Goal: Navigation & Orientation: Understand site structure

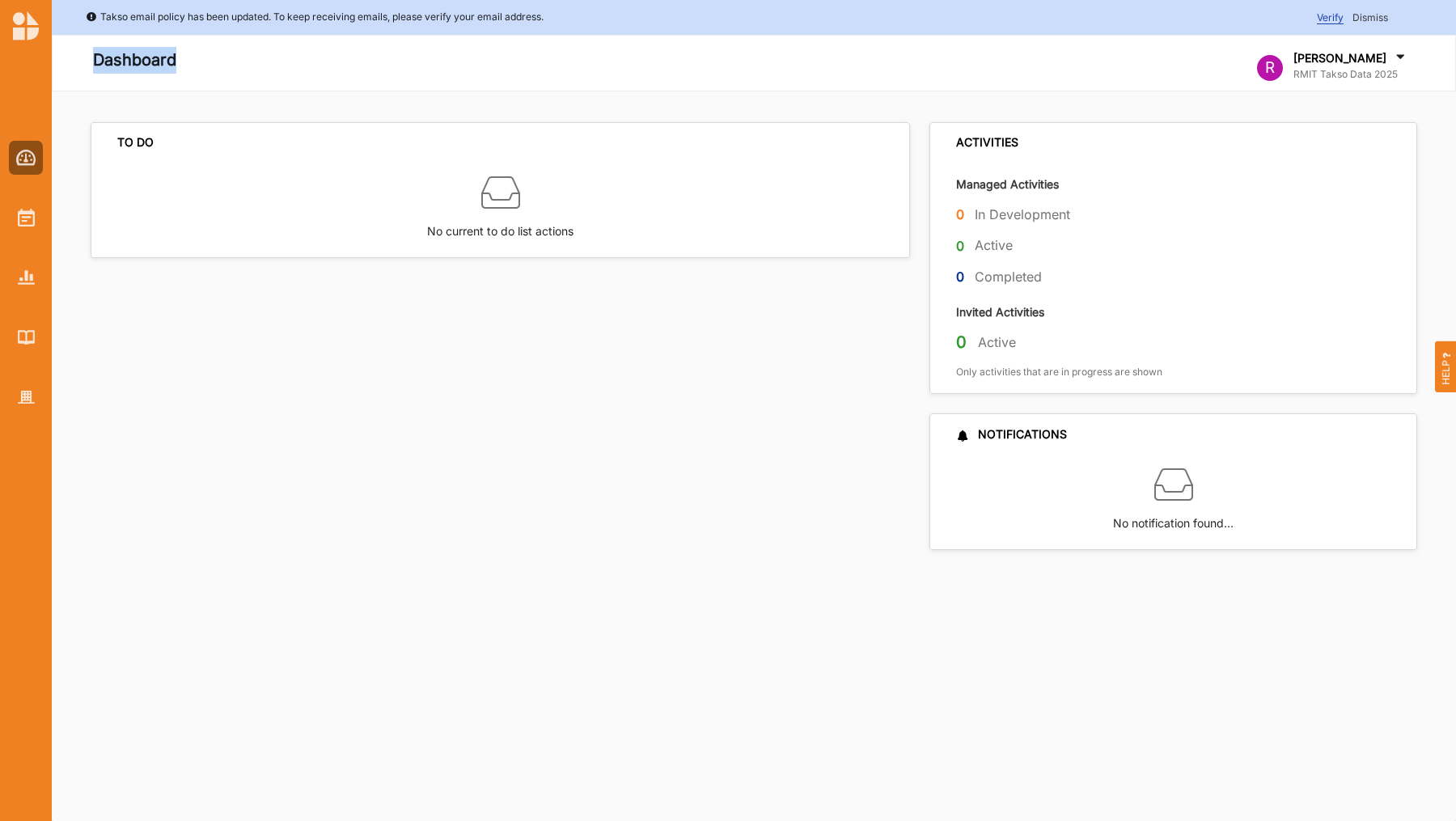
drag, startPoint x: 93, startPoint y: 66, endPoint x: 281, endPoint y: 66, distance: 188.0
click at [281, 66] on div "Dashboard" at bounding box center [486, 63] width 845 height 32
click at [24, 216] on img at bounding box center [26, 218] width 17 height 18
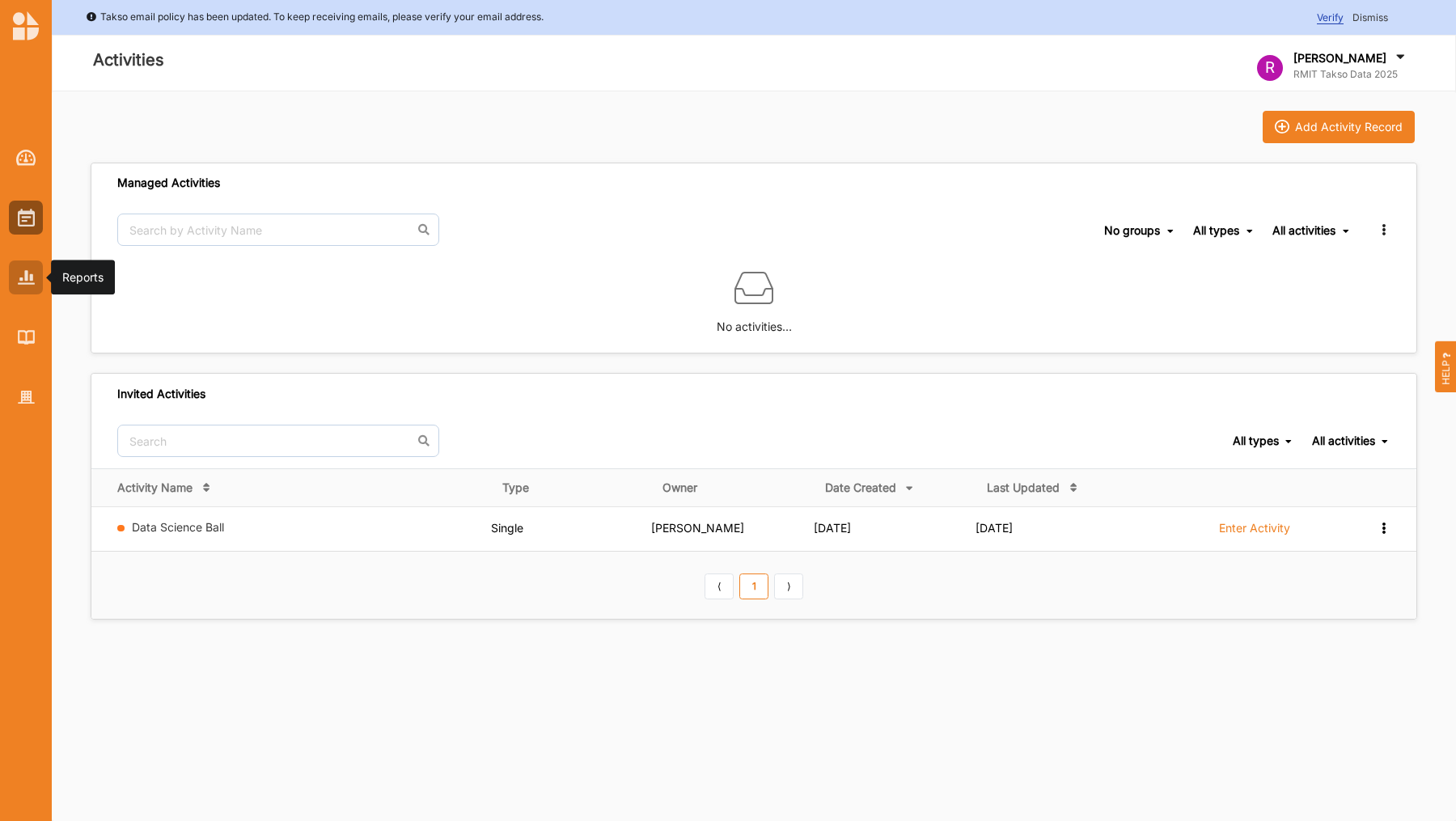
click at [22, 285] on div at bounding box center [26, 277] width 34 height 34
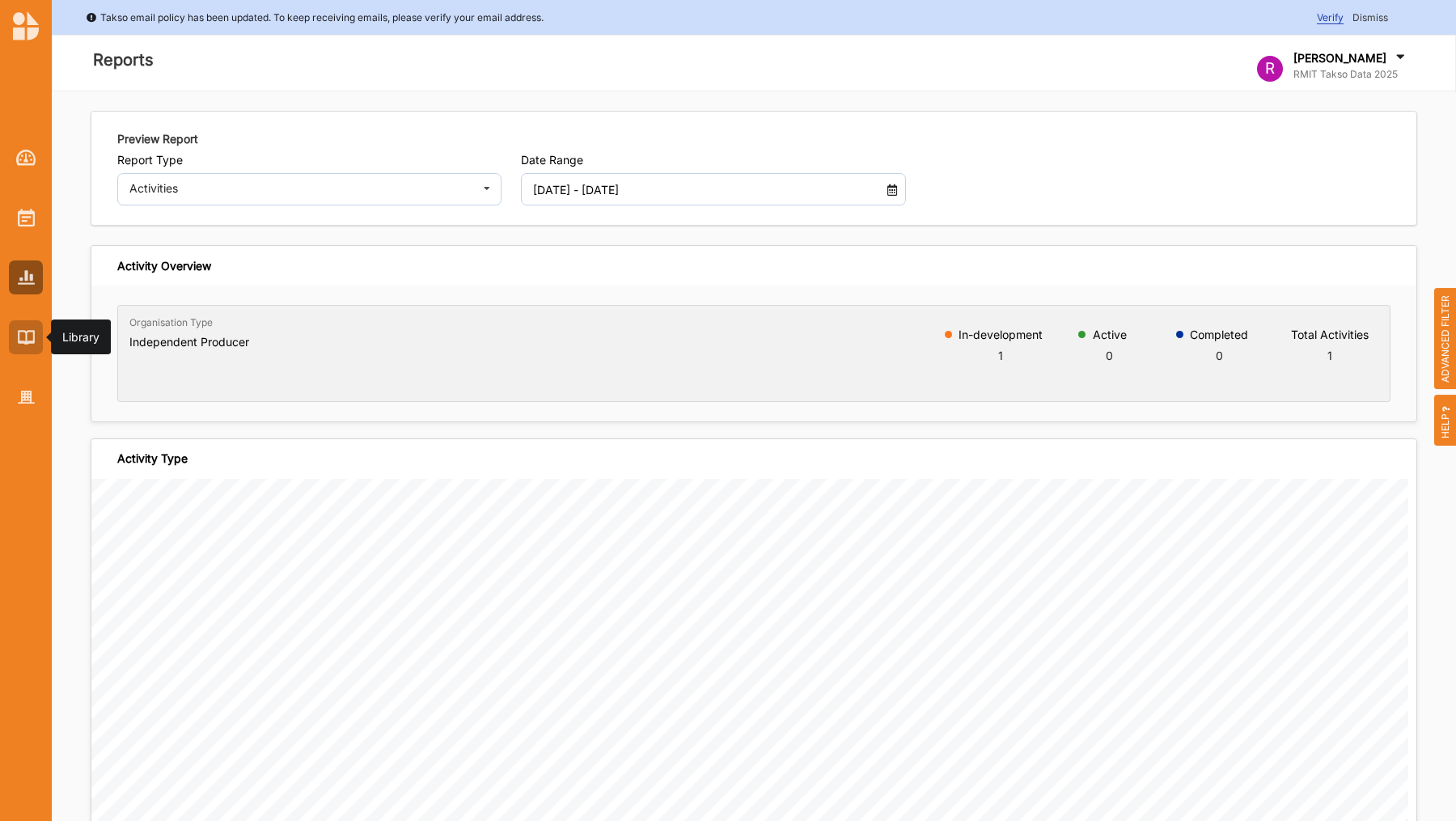
click at [21, 339] on img at bounding box center [26, 337] width 17 height 14
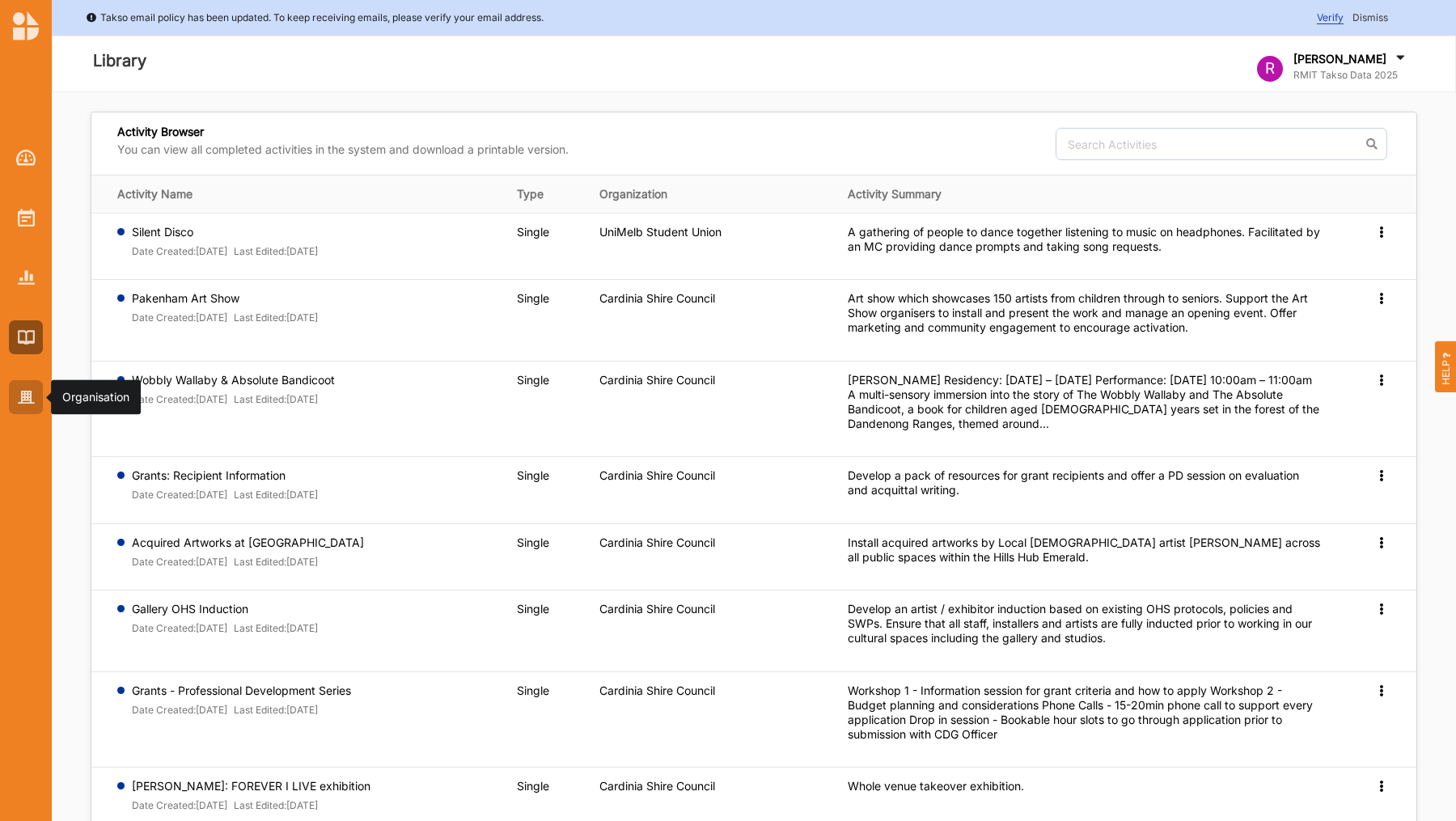
click at [23, 396] on img at bounding box center [26, 397] width 17 height 14
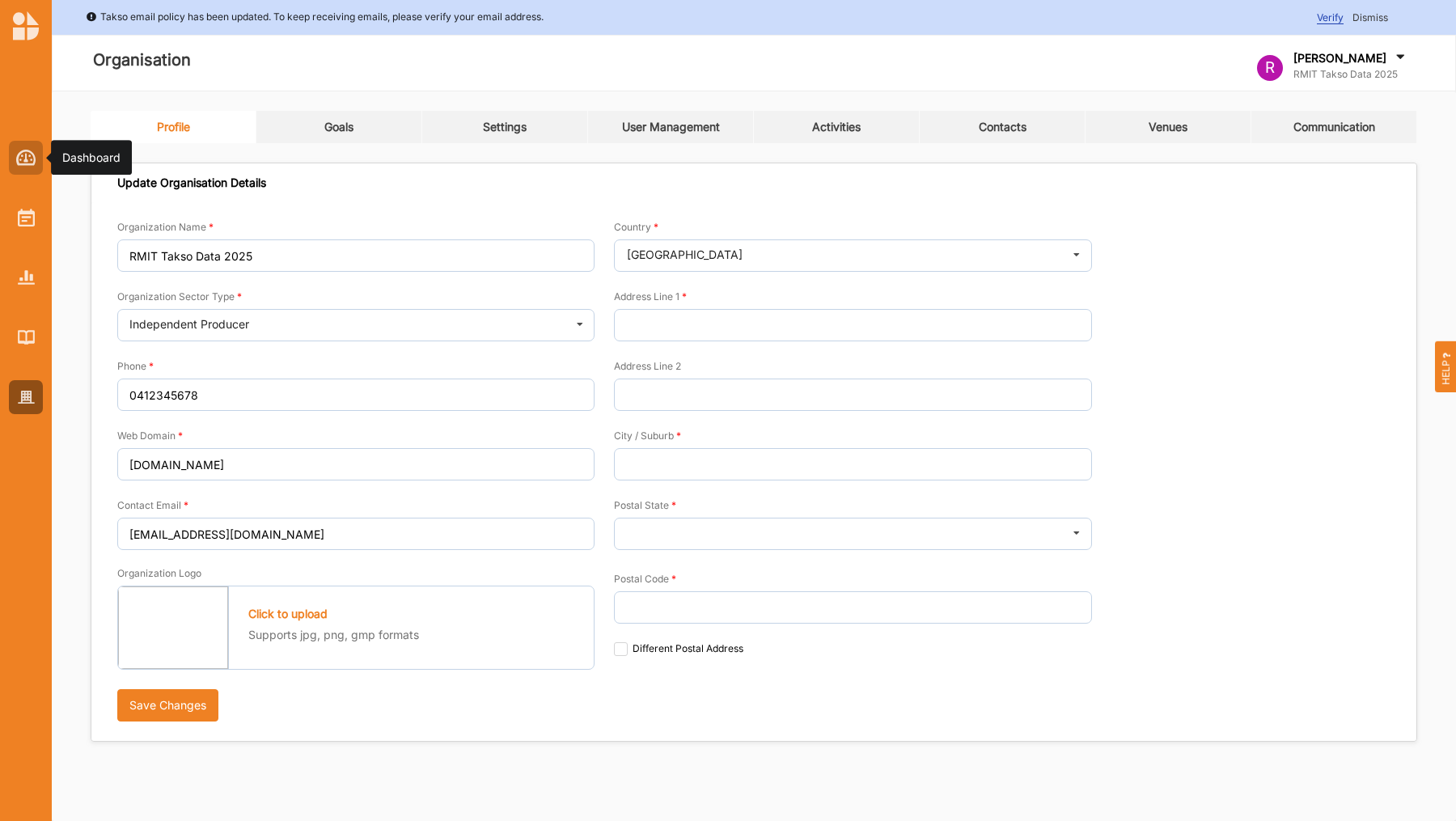
click at [23, 169] on div at bounding box center [26, 158] width 34 height 34
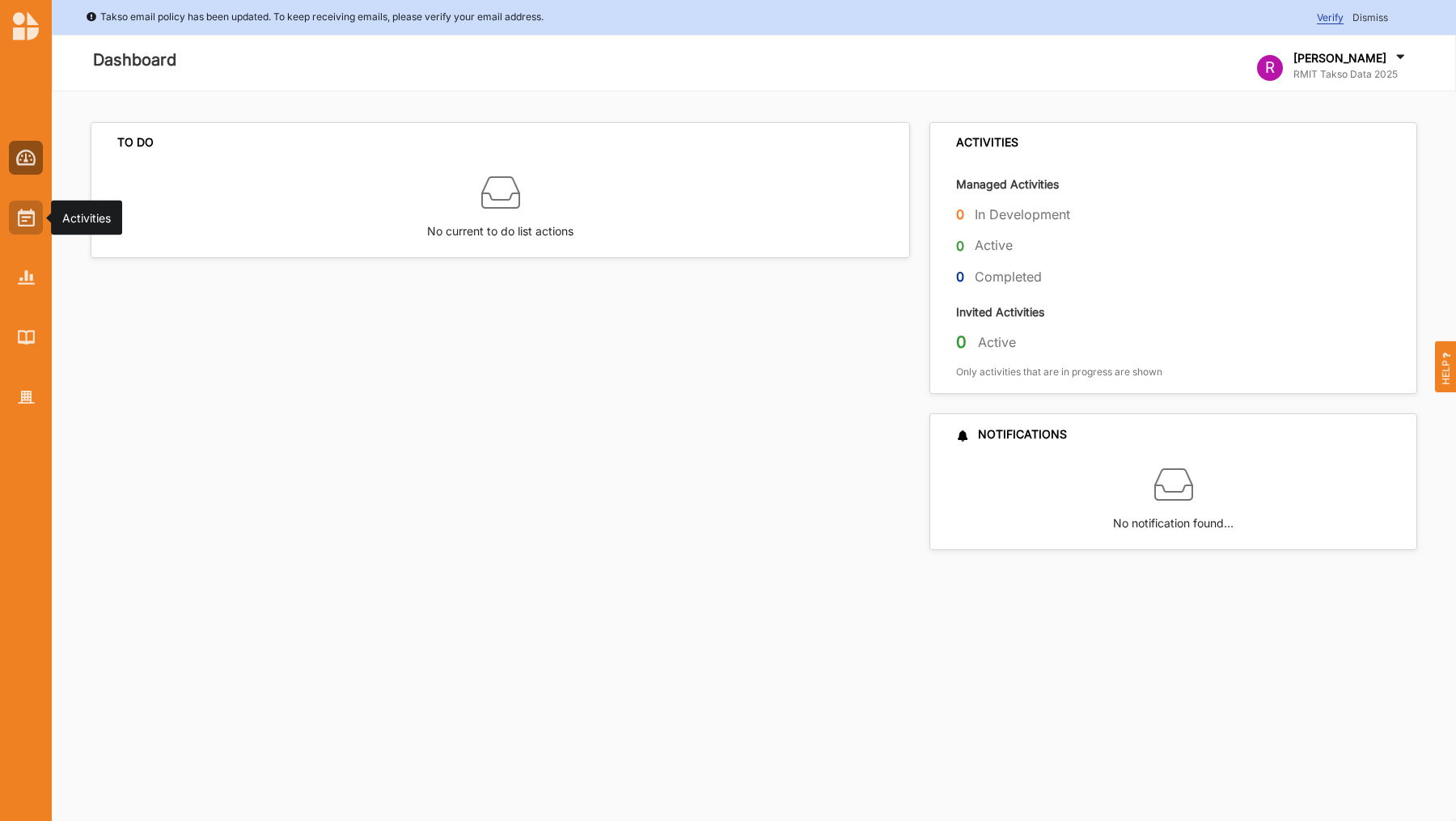
click at [23, 208] on div at bounding box center [26, 218] width 34 height 34
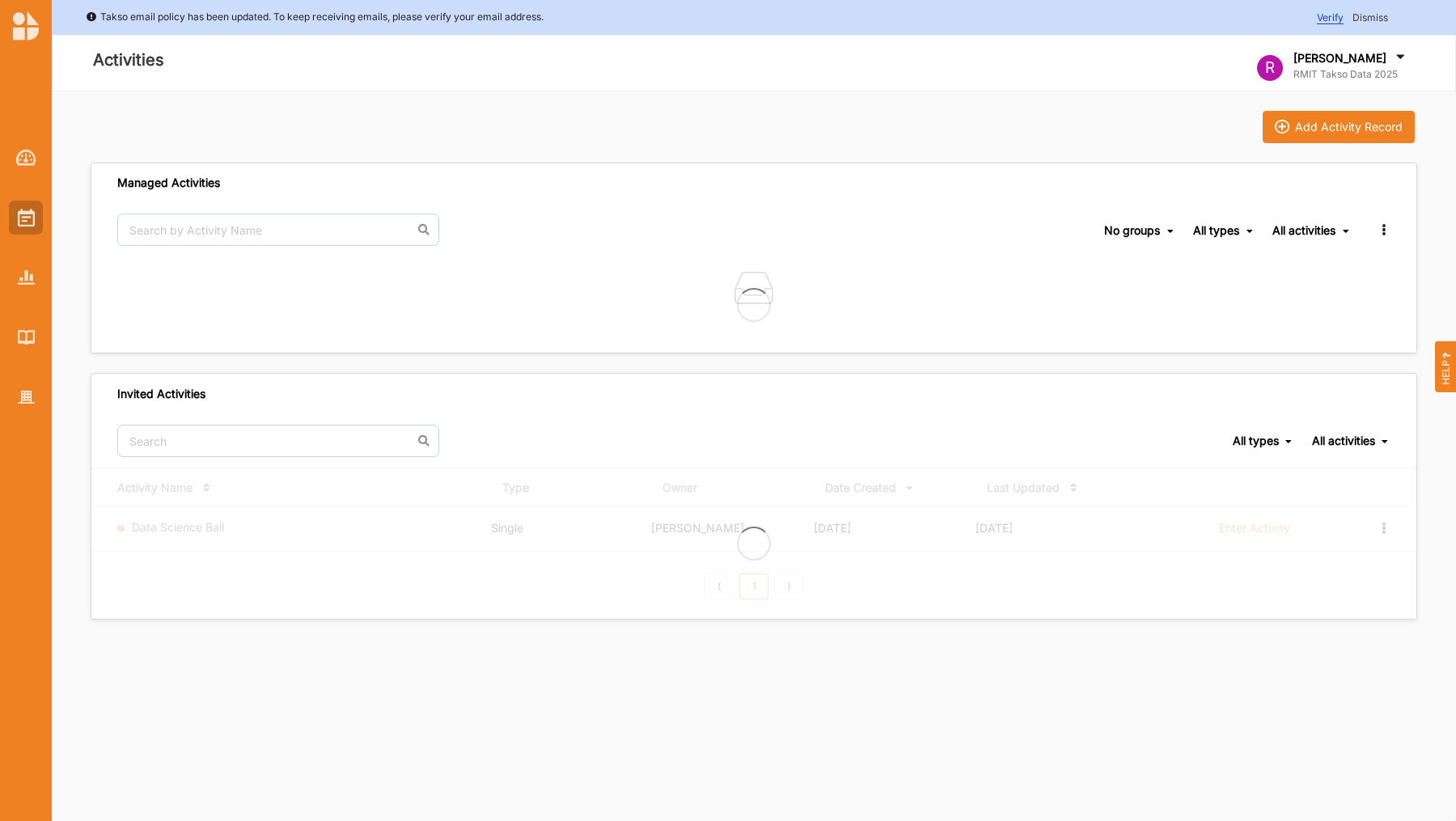
click at [23, 208] on div at bounding box center [26, 218] width 34 height 34
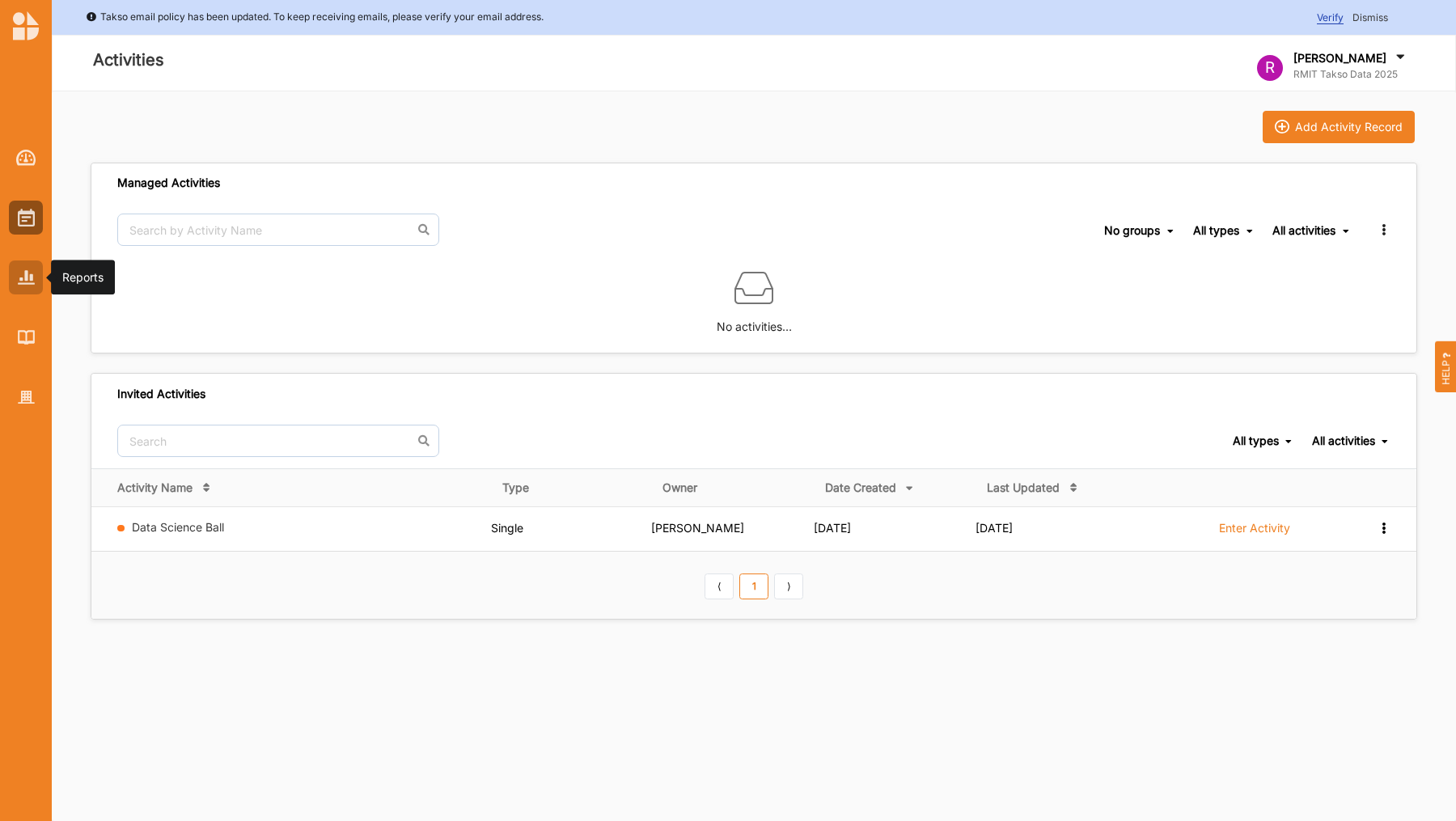
click at [23, 276] on img at bounding box center [26, 277] width 17 height 14
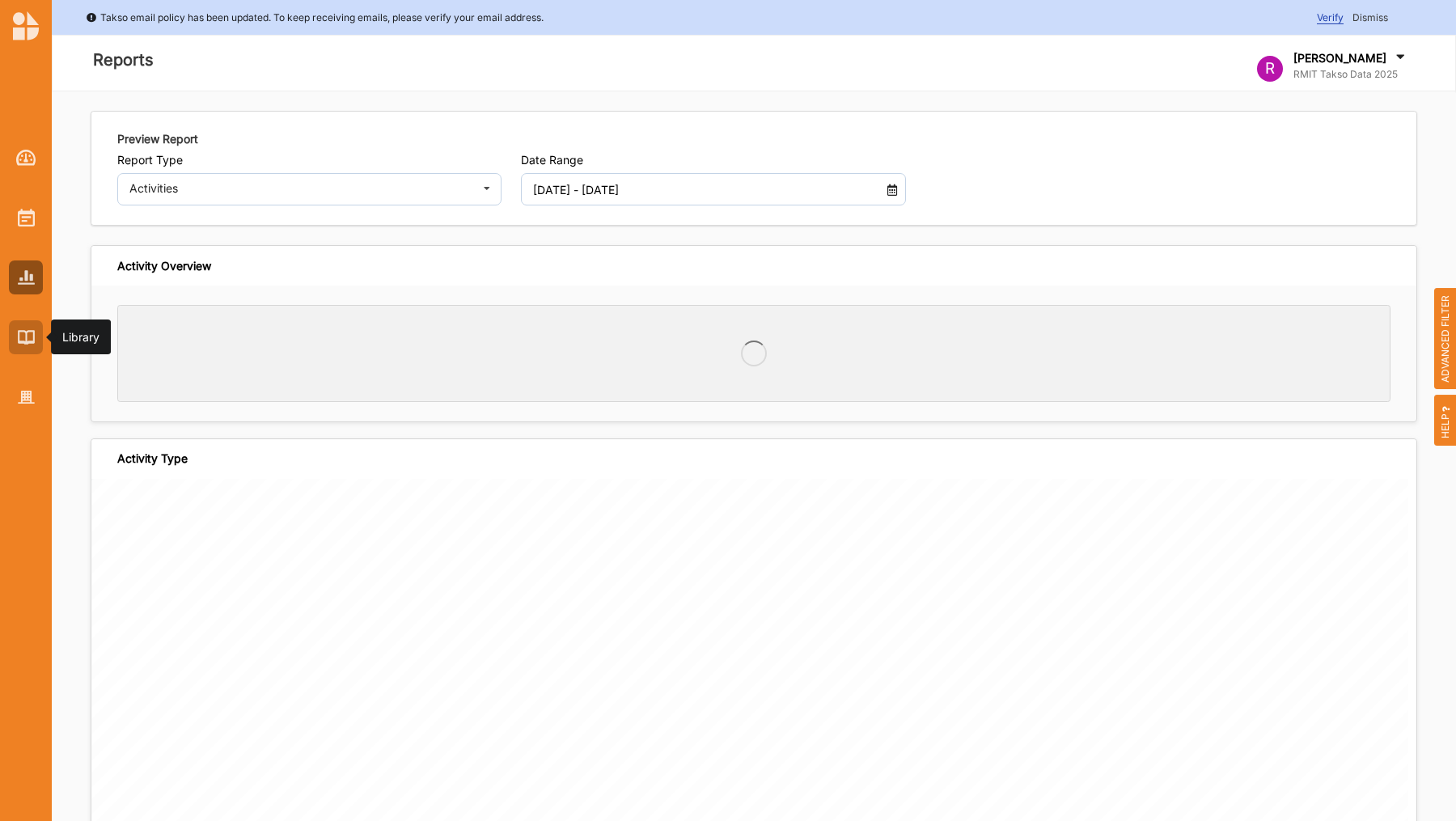
click at [23, 331] on img at bounding box center [26, 337] width 17 height 14
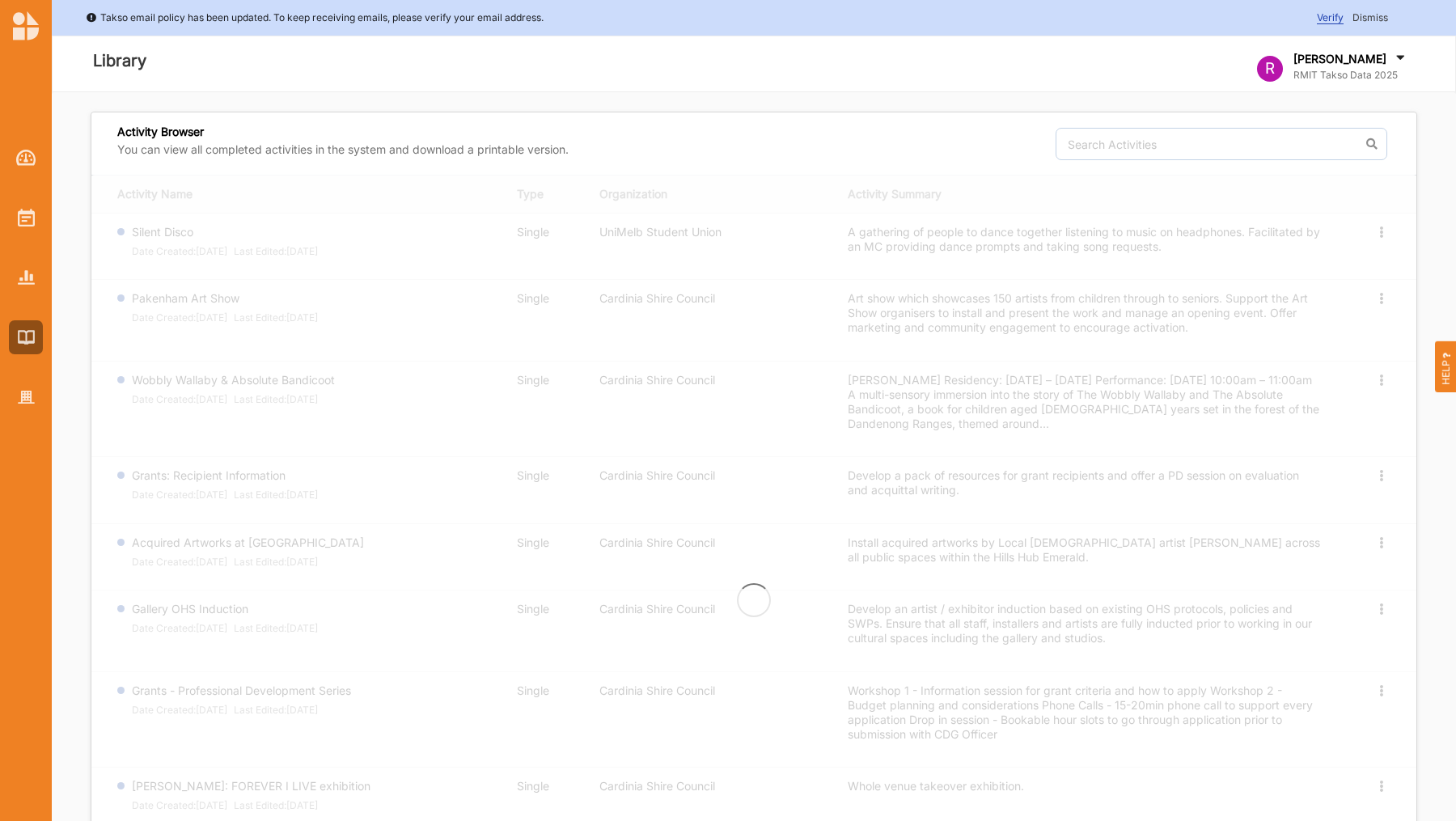
click at [23, 371] on div at bounding box center [26, 264] width 52 height 300
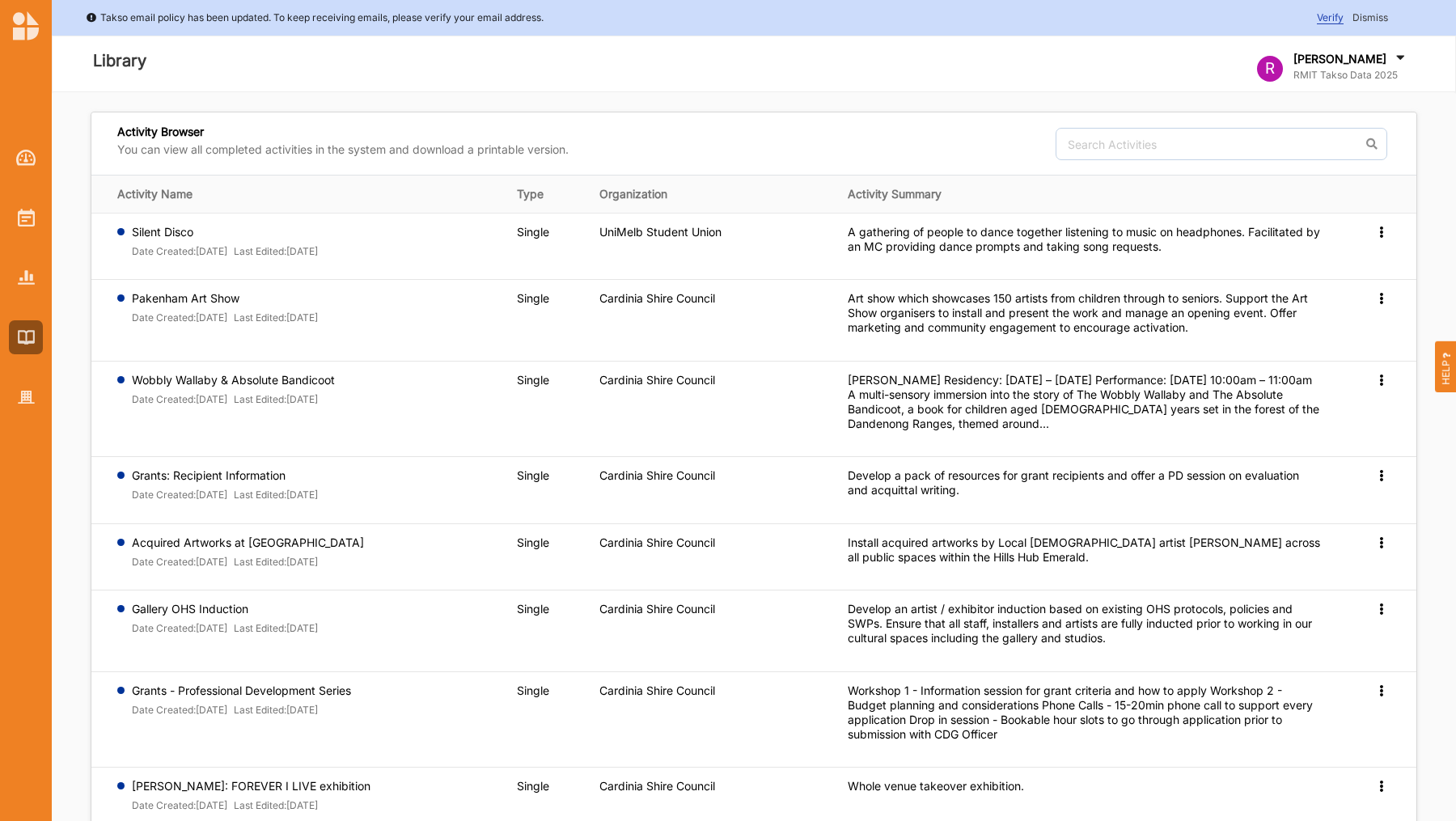
click at [23, 424] on div at bounding box center [26, 410] width 52 height 821
click at [26, 404] on div at bounding box center [26, 397] width 34 height 34
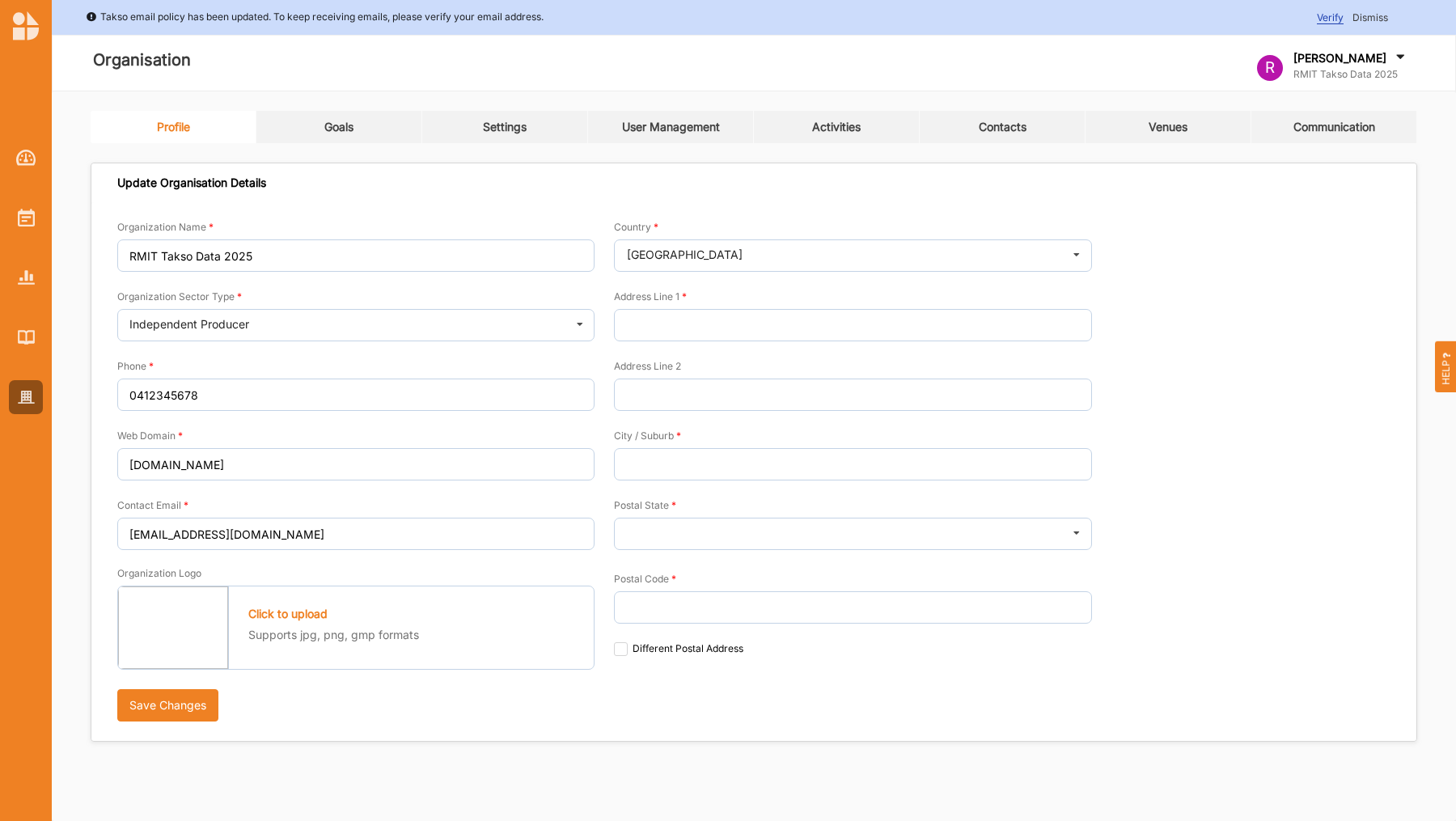
click at [28, 466] on div at bounding box center [26, 410] width 52 height 821
